Goal: Use online tool/utility: Utilize a website feature to perform a specific function

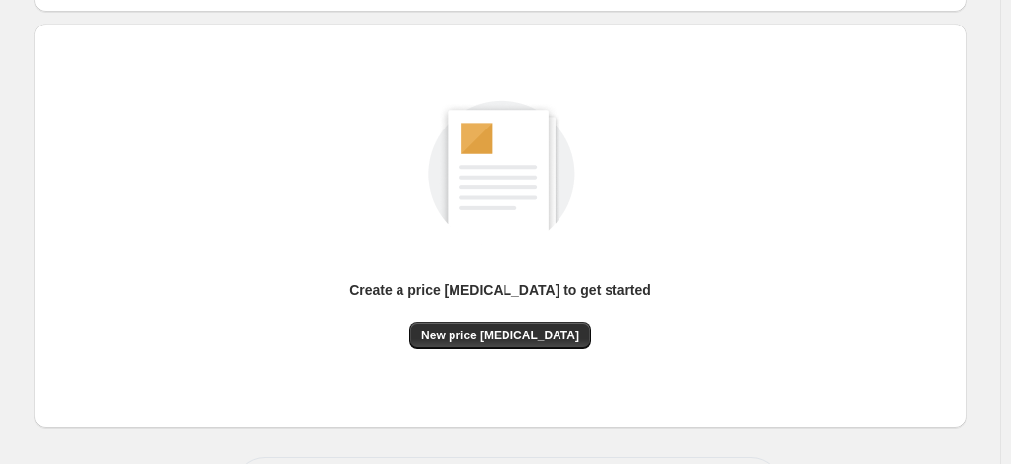
scroll to position [270, 0]
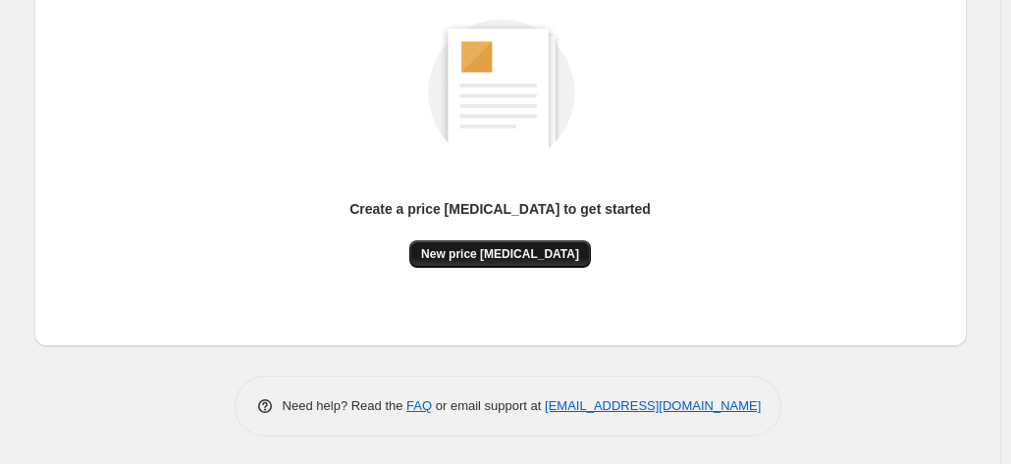
click at [529, 246] on span "New price [MEDICAL_DATA]" at bounding box center [500, 254] width 158 height 16
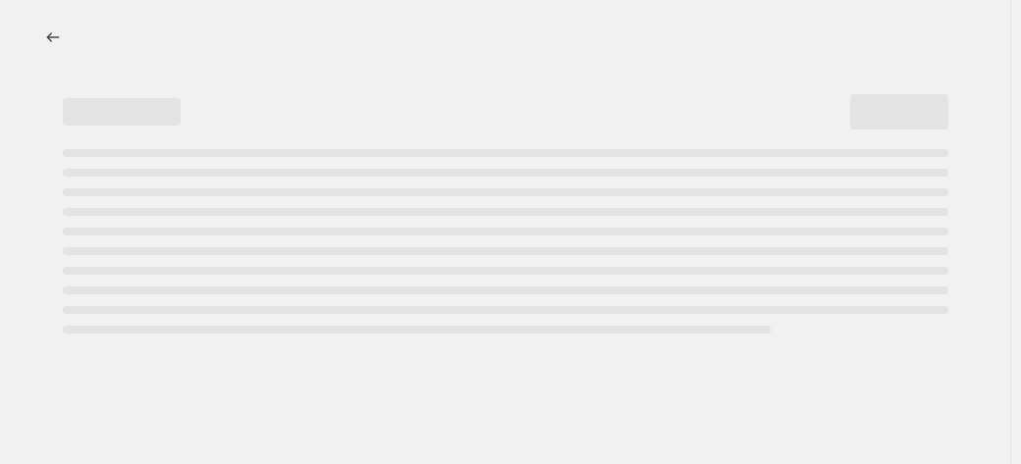
select select "percentage"
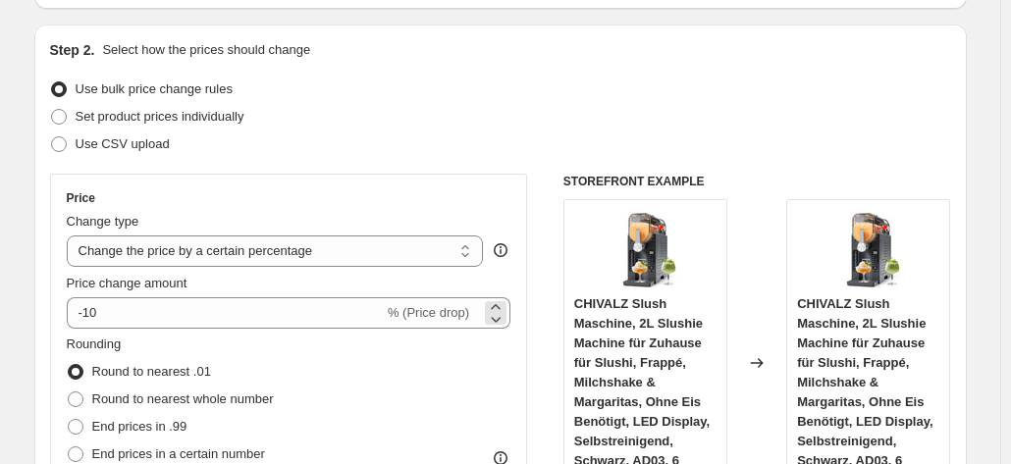
scroll to position [196, 0]
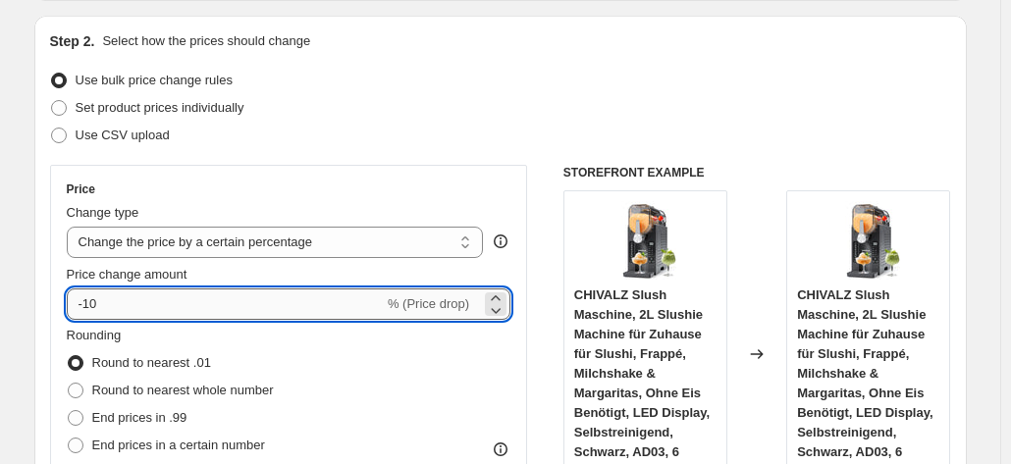
click at [330, 318] on input "-10" at bounding box center [225, 304] width 317 height 31
type input "-1"
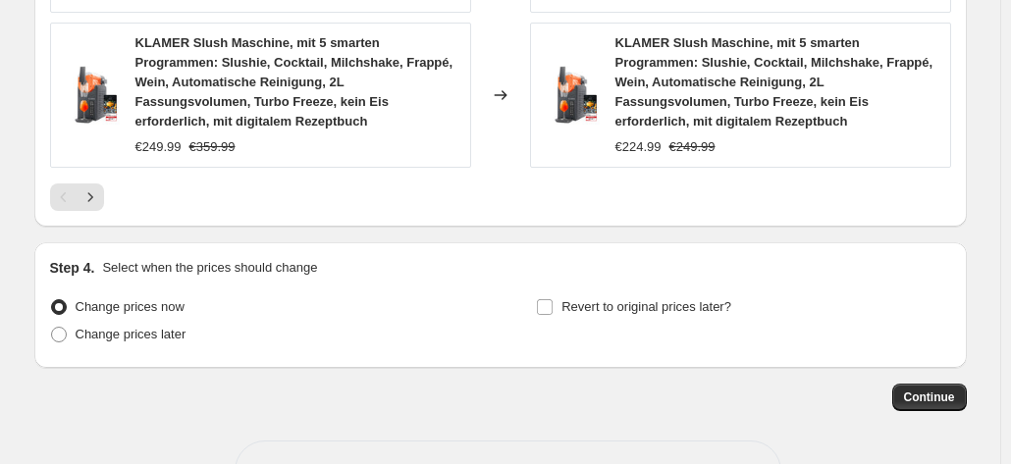
scroll to position [1740, 0]
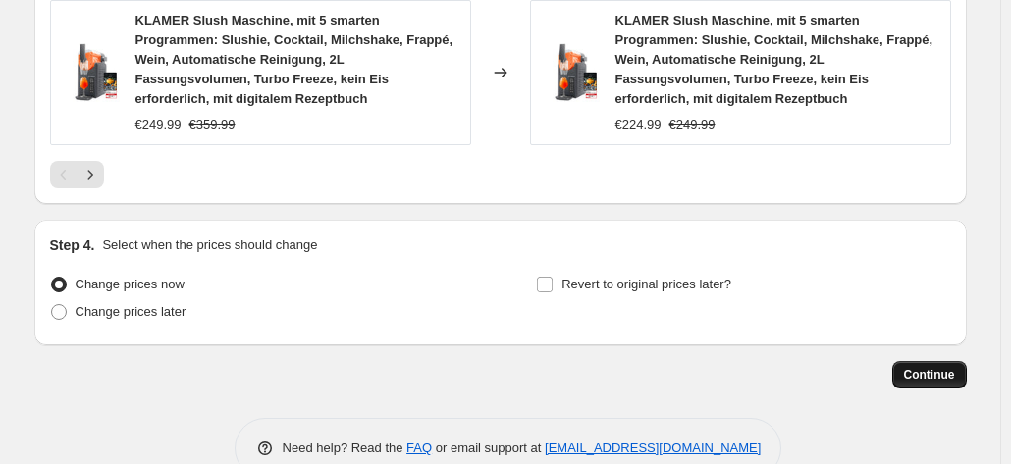
type input "-38"
click at [944, 367] on span "Continue" at bounding box center [929, 375] width 51 height 16
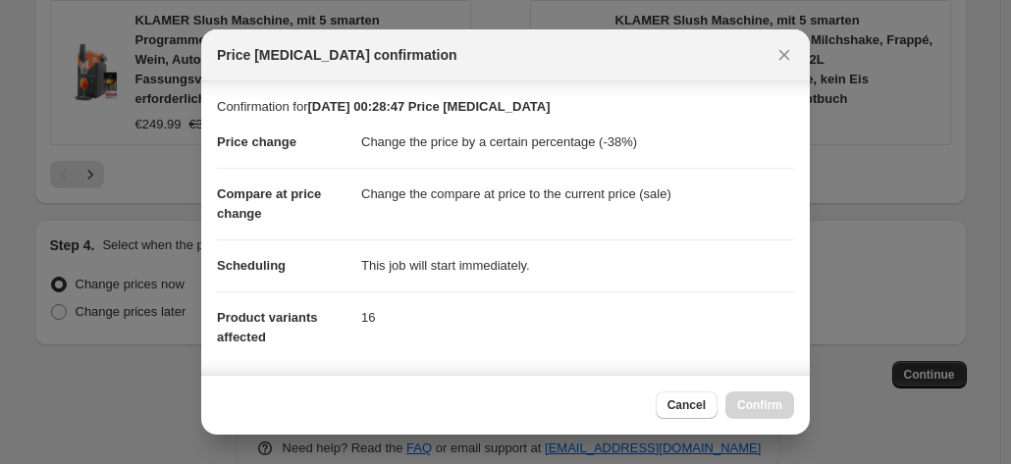
scroll to position [358, 0]
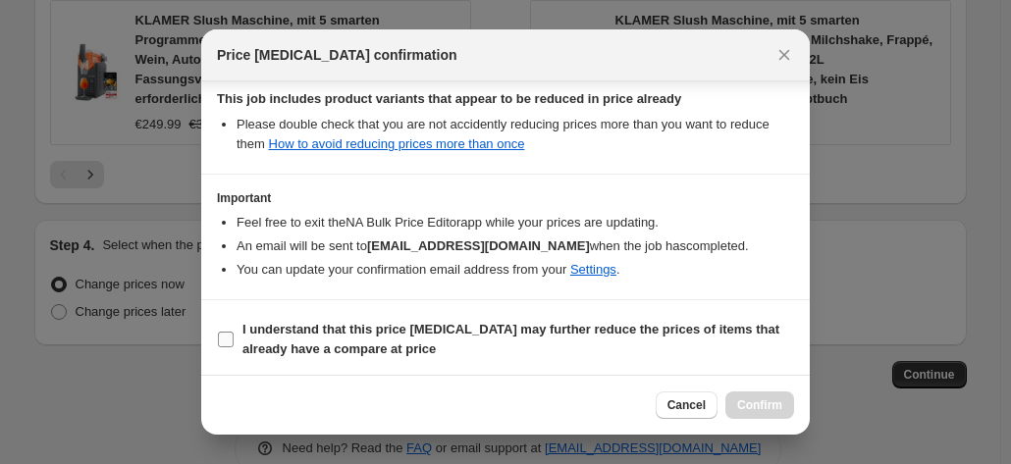
click at [653, 332] on b "I understand that this price change job may further reduce the prices of items …" at bounding box center [510, 339] width 537 height 34
click at [234, 332] on input "I understand that this price change job may further reduce the prices of items …" at bounding box center [226, 340] width 16 height 16
checkbox input "true"
click at [753, 401] on span "Confirm" at bounding box center [759, 406] width 45 height 16
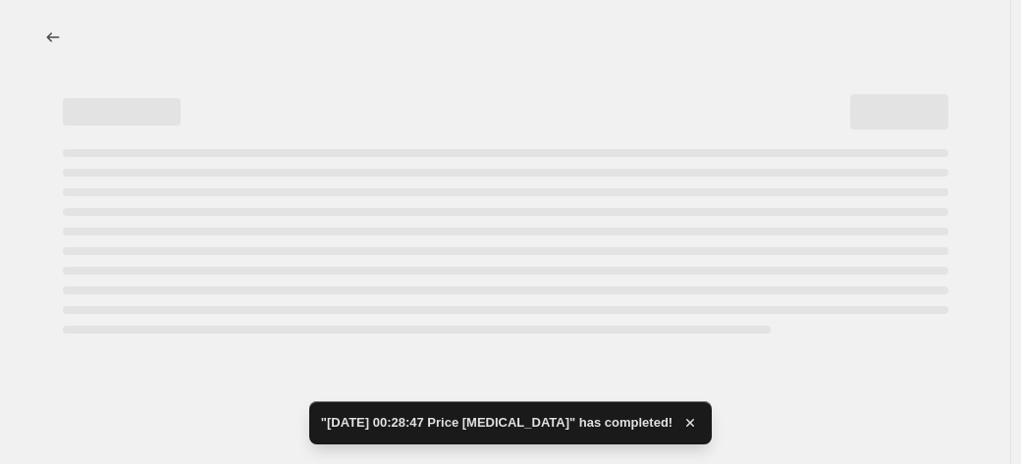
select select "percentage"
